Goal: Task Accomplishment & Management: Complete application form

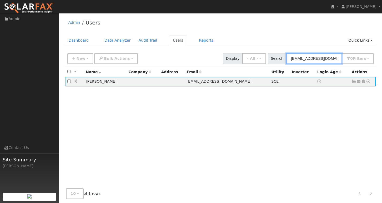
click at [321, 58] on input "[EMAIL_ADDRESS][DOMAIN_NAME]" at bounding box center [314, 58] width 56 height 11
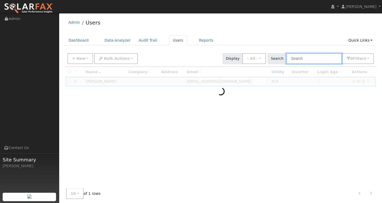
paste input "[EMAIL_ADDRESS][DOMAIN_NAME]"
type input "[EMAIL_ADDRESS][DOMAIN_NAME]"
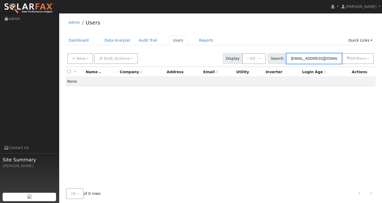
click at [319, 59] on input "[EMAIL_ADDRESS][DOMAIN_NAME]" at bounding box center [314, 58] width 56 height 11
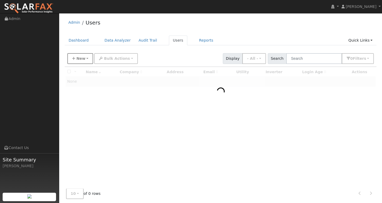
click at [83, 57] on span "New" at bounding box center [80, 58] width 9 height 4
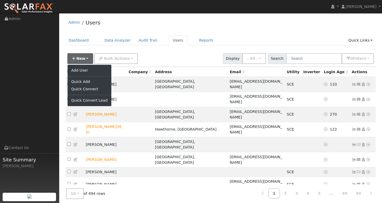
click at [77, 72] on link "Add User" at bounding box center [90, 70] width 44 height 7
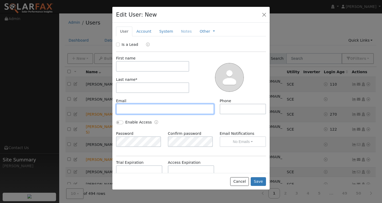
click at [153, 107] on input "text" at bounding box center [165, 109] width 98 height 11
paste input "[EMAIL_ADDRESS][DOMAIN_NAME]"
type input "[EMAIL_ADDRESS][DOMAIN_NAME]"
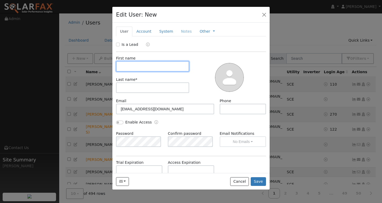
click at [148, 68] on input "text" at bounding box center [152, 66] width 73 height 11
click at [142, 67] on input "text" at bounding box center [152, 66] width 73 height 11
type input "[PERSON_NAME]"
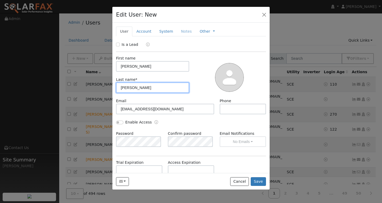
type input "[PERSON_NAME]"
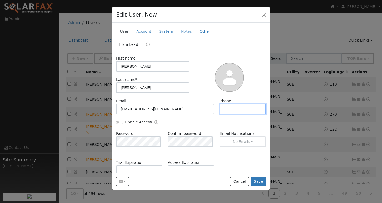
click at [234, 106] on input "text" at bounding box center [243, 109] width 46 height 11
paste input "[PHONE_NUMBER]"
type input "[PHONE_NUMBER]"
click at [258, 179] on button "Save" at bounding box center [258, 181] width 15 height 9
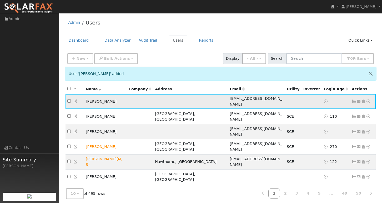
click at [367, 99] on icon at bounding box center [368, 101] width 5 height 4
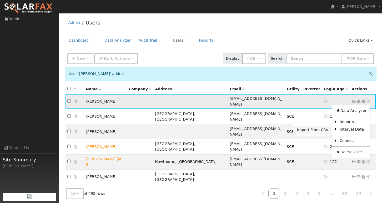
click at [314, 126] on link "Import From CSV" at bounding box center [312, 129] width 39 height 7
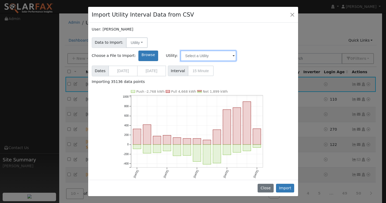
click at [236, 51] on input "text" at bounding box center [209, 56] width 56 height 11
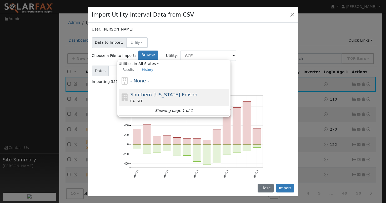
click at [228, 98] on div "CA - SCE" at bounding box center [179, 101] width 98 height 6
type input "Southern [US_STATE] Edison"
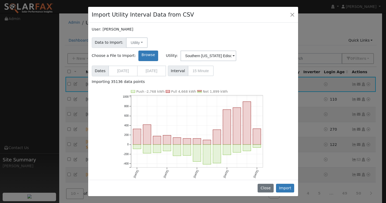
scroll to position [8, 0]
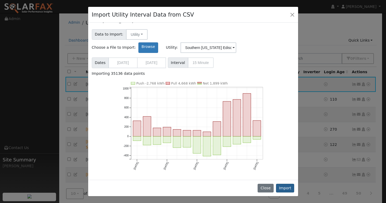
click at [288, 189] on button "Import" at bounding box center [285, 188] width 18 height 9
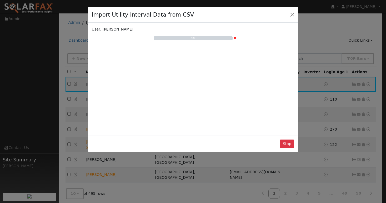
scroll to position [0, 0]
